Goal: Information Seeking & Learning: Learn about a topic

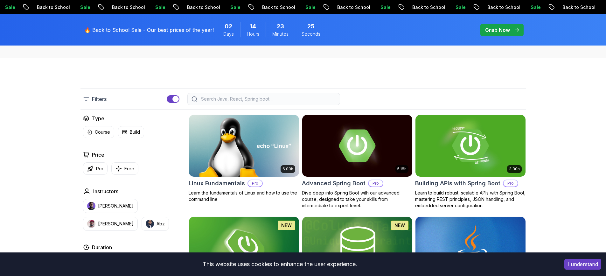
scroll to position [159, 0]
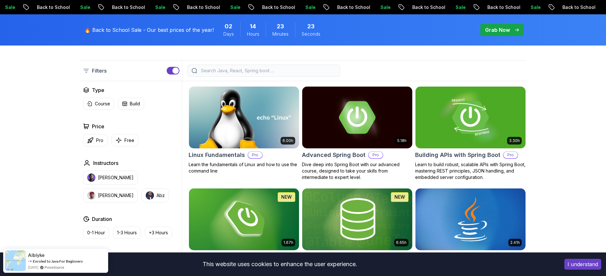
click at [109, 171] on button "[PERSON_NAME]" at bounding box center [110, 177] width 55 height 14
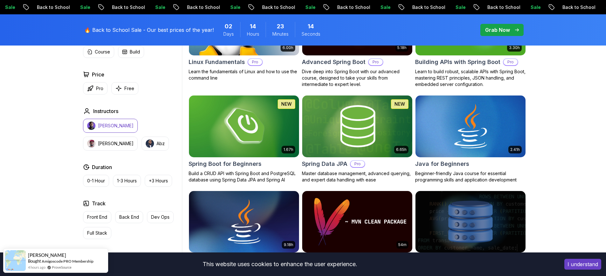
scroll to position [254, 0]
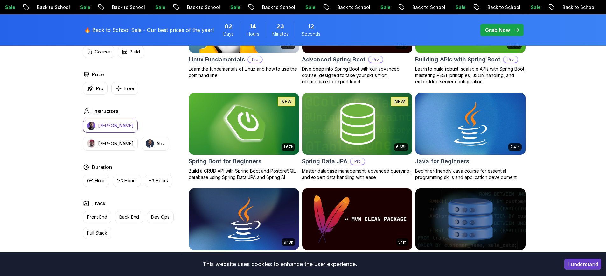
click at [236, 124] on img at bounding box center [243, 123] width 115 height 65
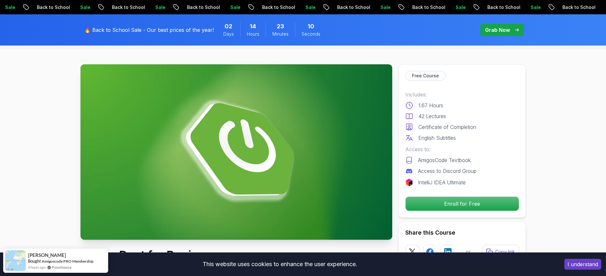
scroll to position [32, 0]
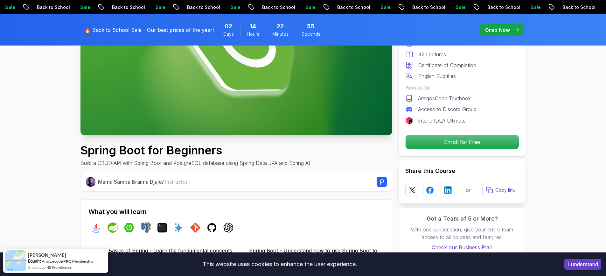
scroll to position [191, 0]
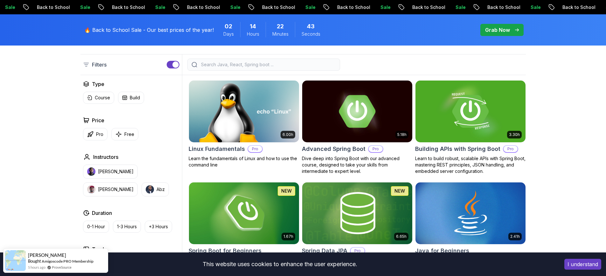
scroll to position [159, 0]
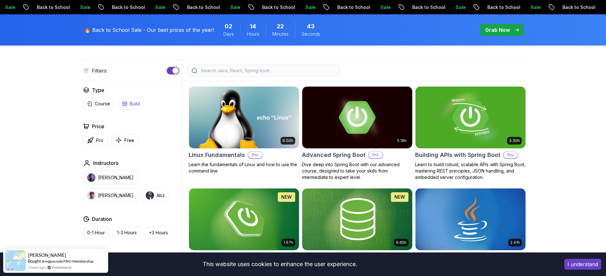
click at [133, 102] on p "Build" at bounding box center [135, 104] width 10 height 6
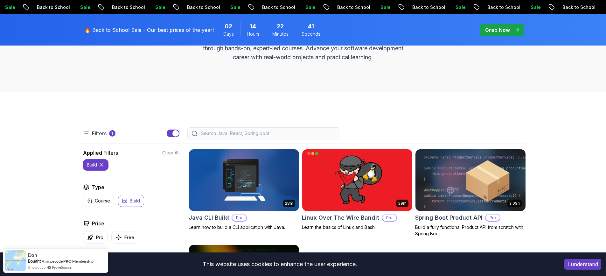
scroll to position [95, 0]
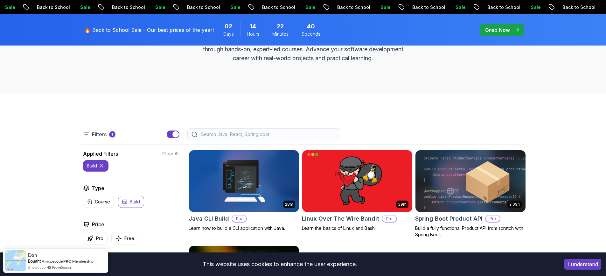
click at [129, 204] on button "Build" at bounding box center [131, 202] width 26 height 12
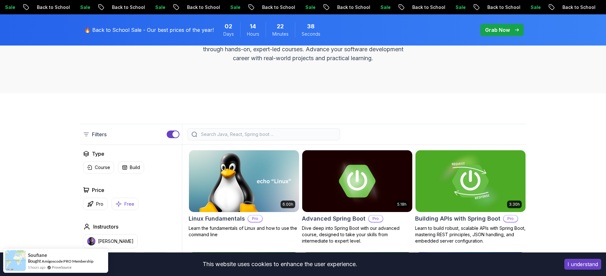
click at [122, 201] on button "Free" at bounding box center [124, 204] width 27 height 12
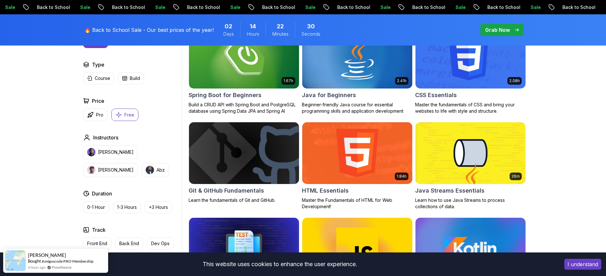
scroll to position [191, 0]
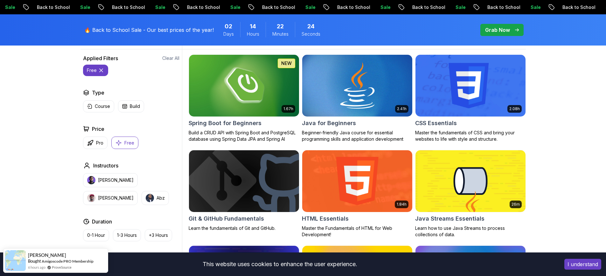
click at [367, 85] on img at bounding box center [356, 85] width 115 height 65
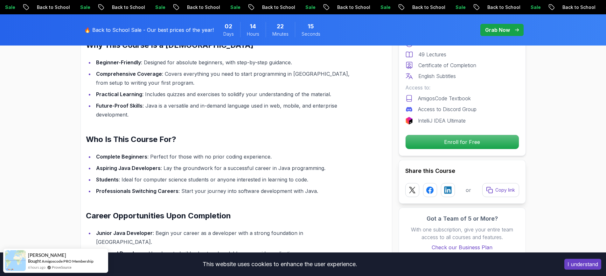
scroll to position [636, 0]
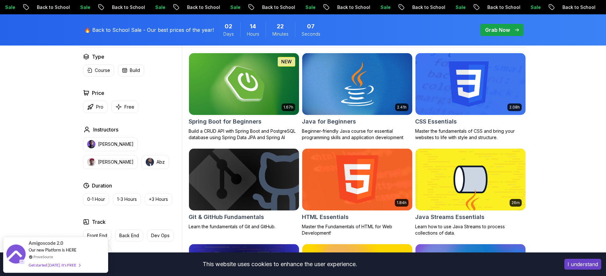
scroll to position [191, 0]
